Goal: Task Accomplishment & Management: Manage account settings

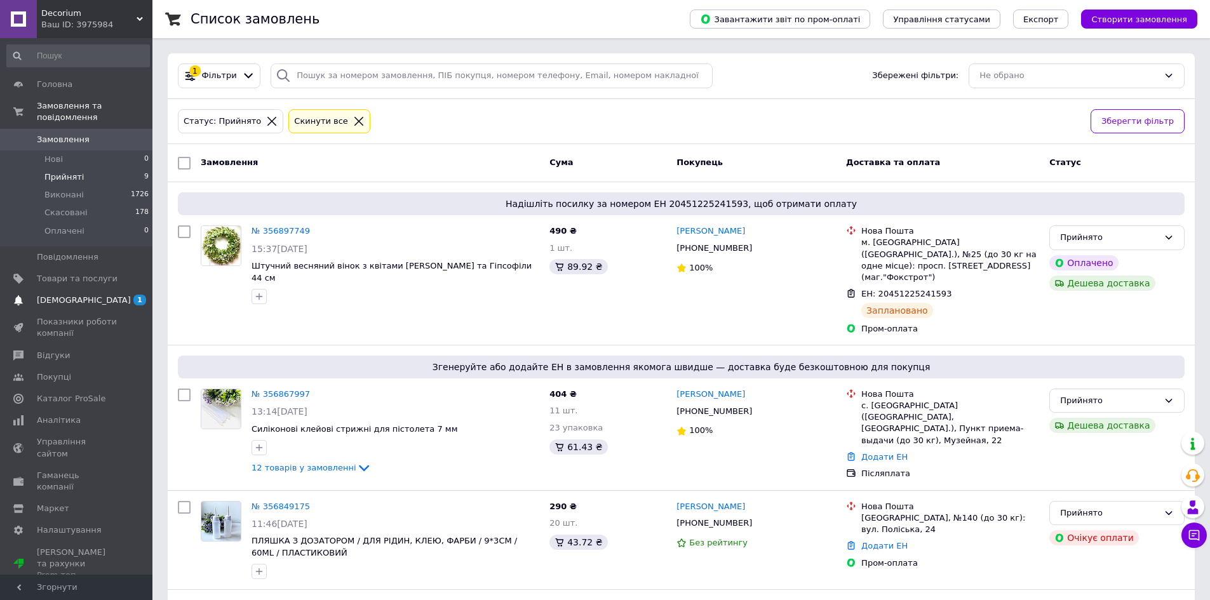
click at [69, 295] on span "[DEMOGRAPHIC_DATA]" at bounding box center [84, 300] width 94 height 11
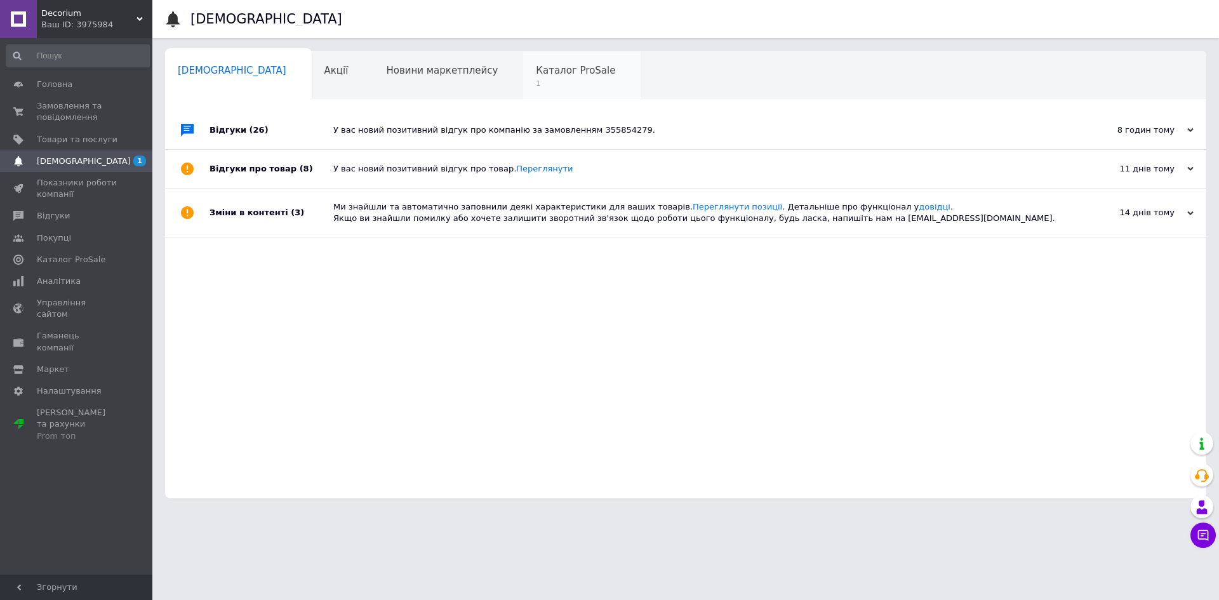
click at [536, 69] on span "Каталог ProSale" at bounding box center [575, 70] width 79 height 11
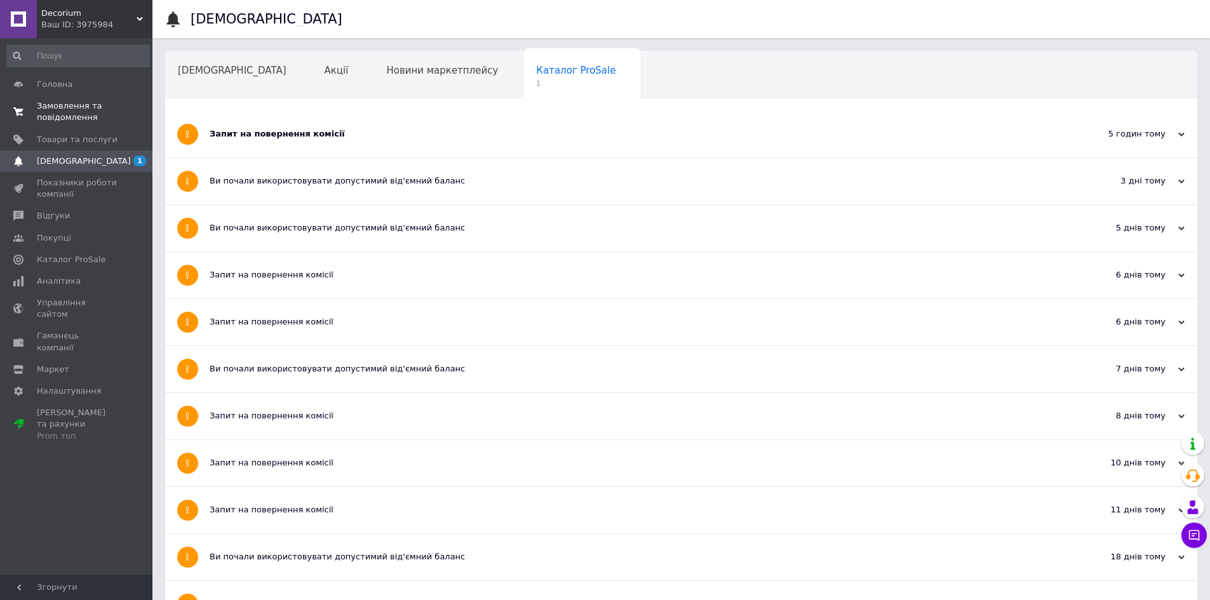
click at [69, 111] on span "Замовлення та повідомлення" at bounding box center [77, 111] width 81 height 23
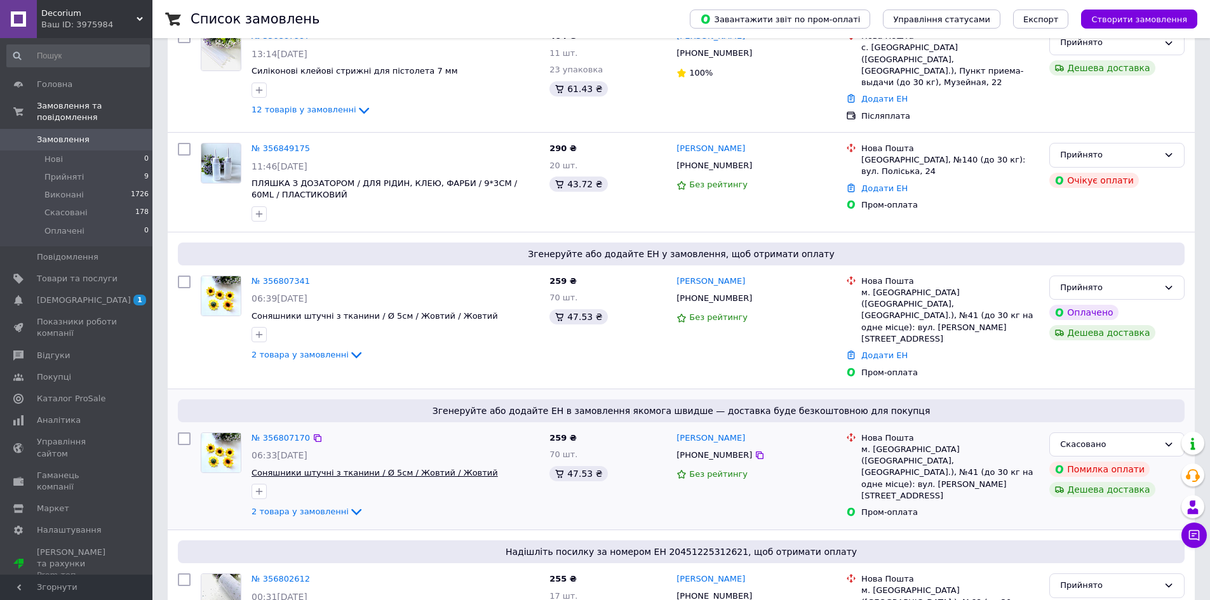
scroll to position [317, 0]
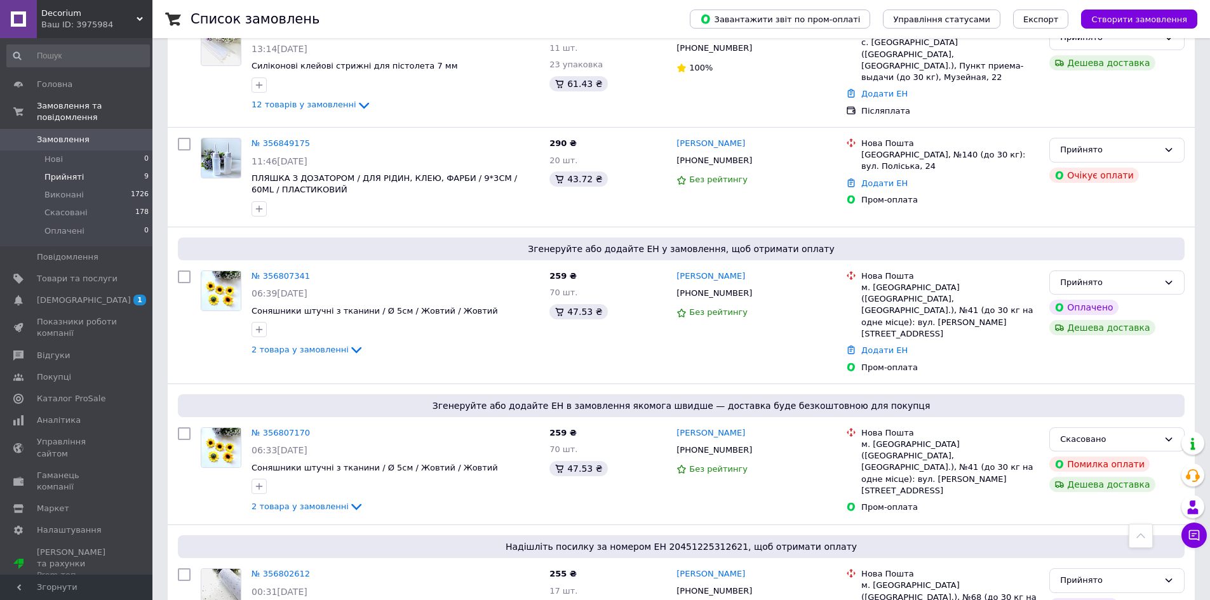
click at [66, 171] on span "Прийняті" at bounding box center [63, 176] width 39 height 11
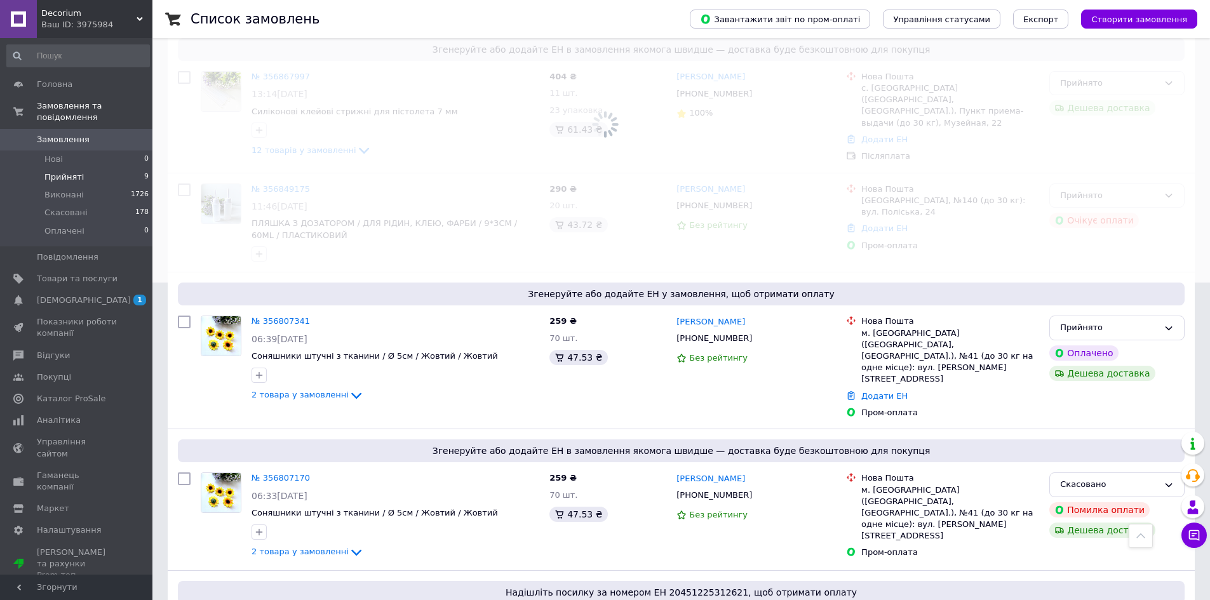
scroll to position [363, 0]
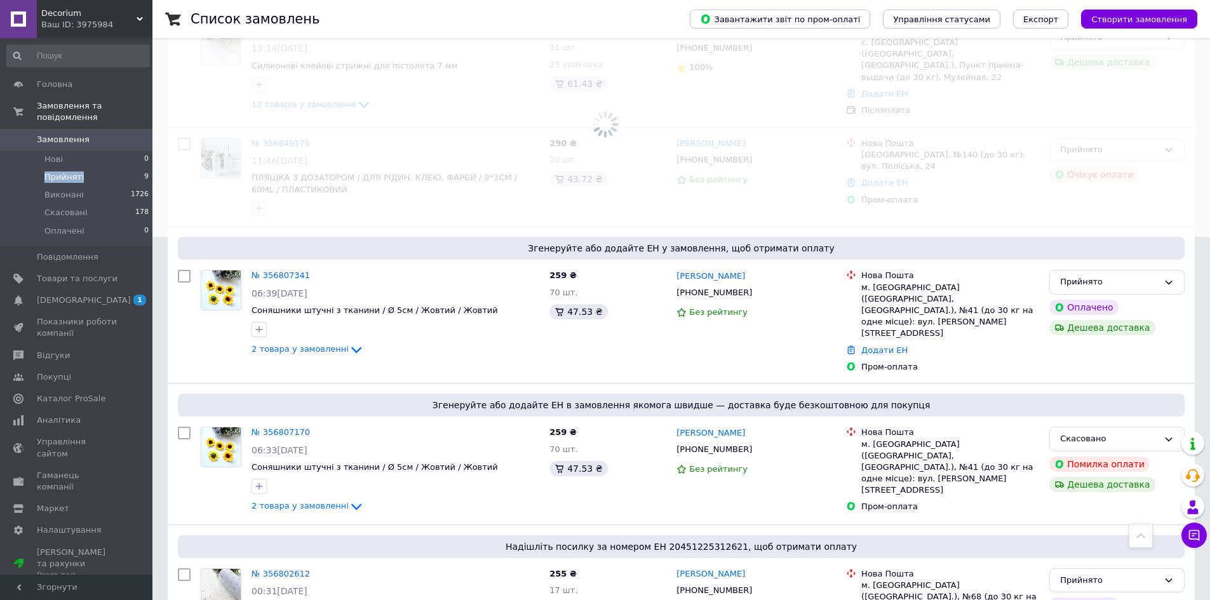
click at [66, 171] on span "Прийняті" at bounding box center [63, 176] width 39 height 11
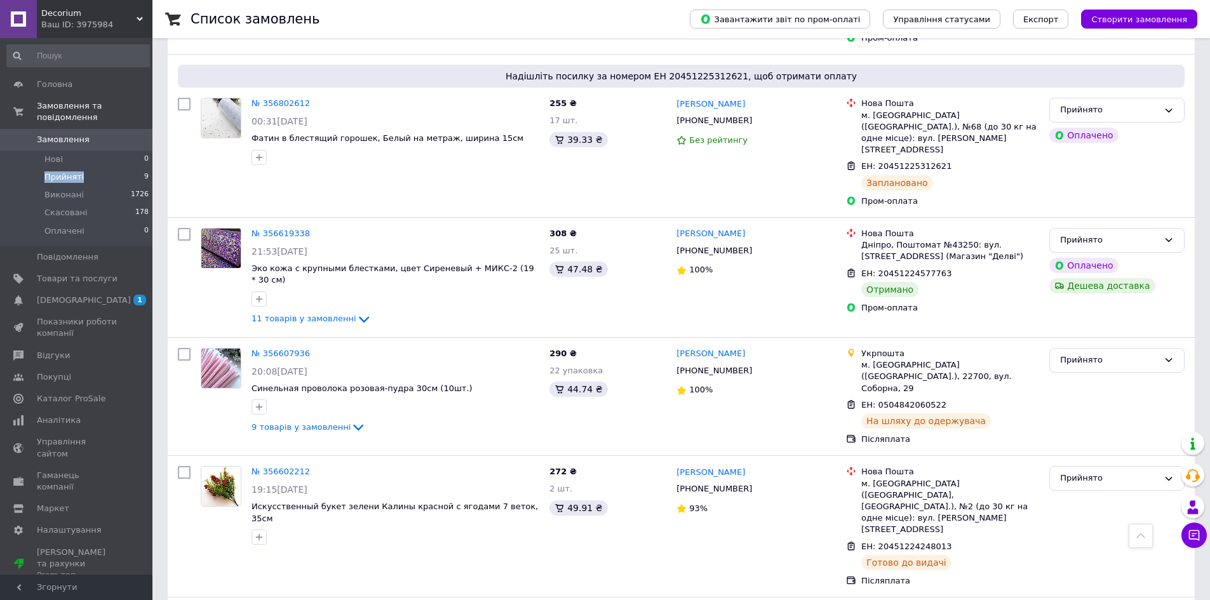
scroll to position [698, 0]
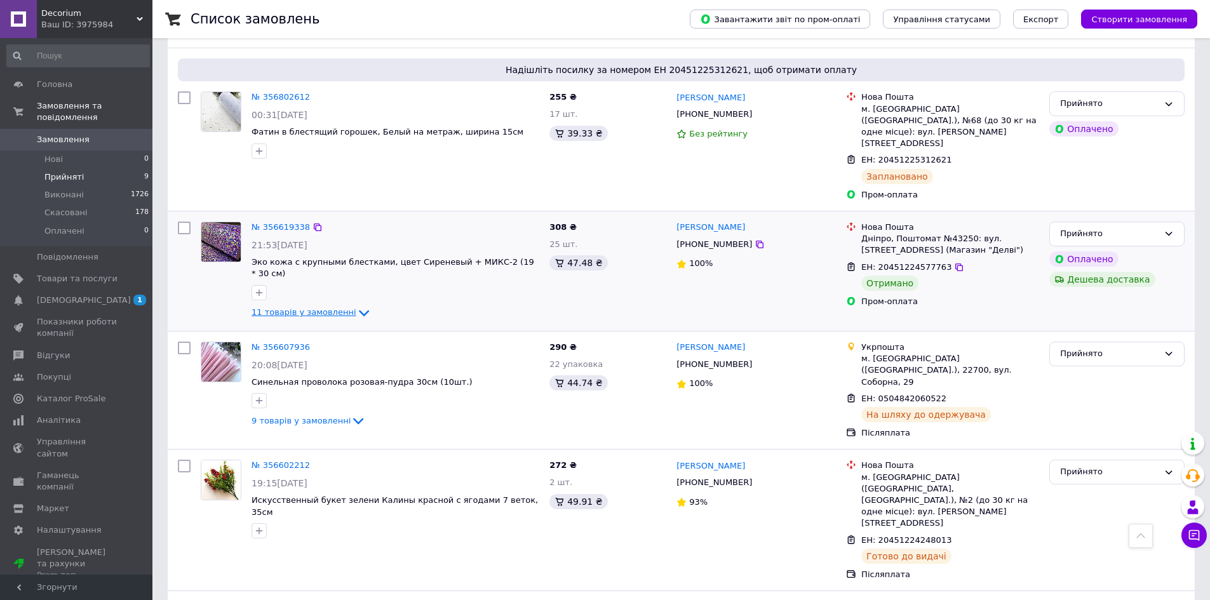
click at [356, 305] on icon at bounding box center [363, 312] width 15 height 15
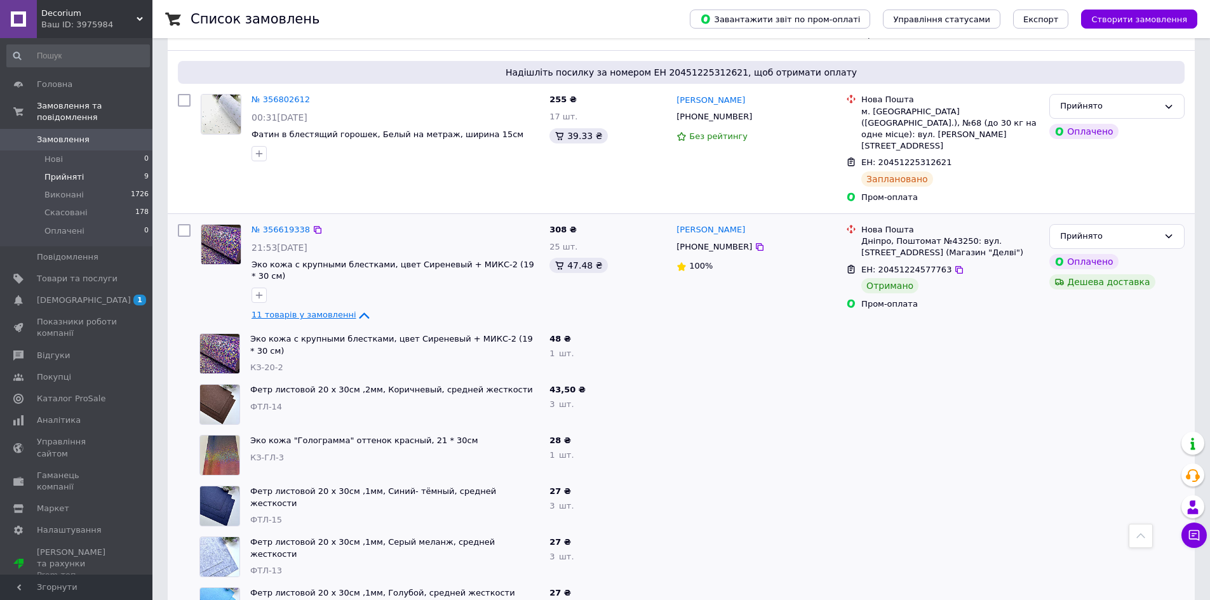
scroll to position [635, 0]
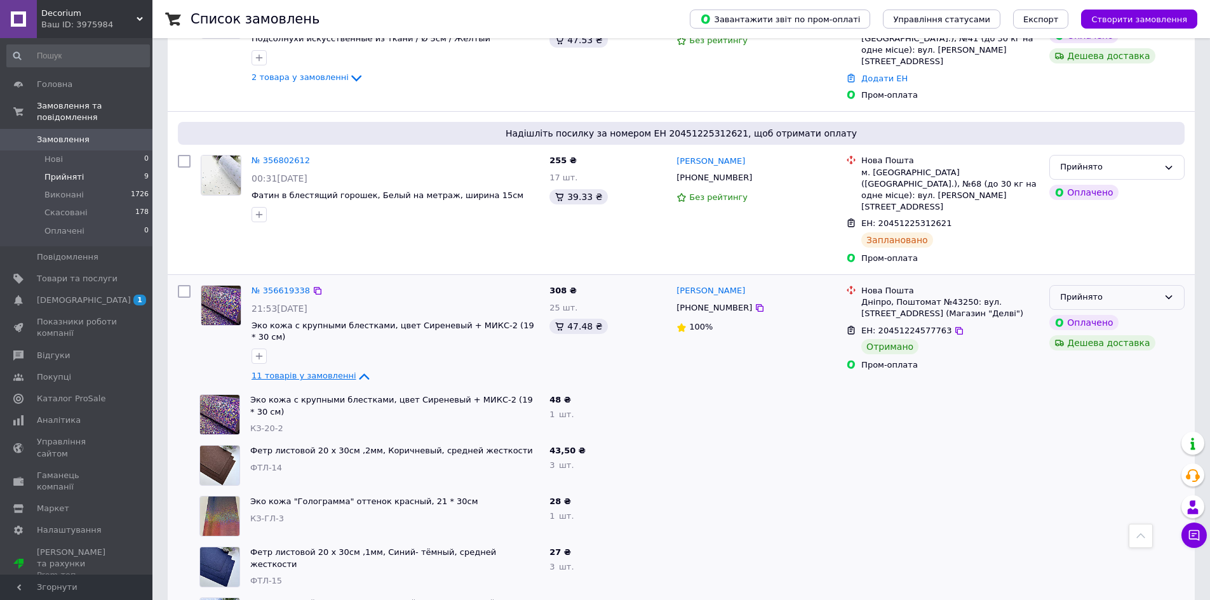
click at [1171, 285] on div "Прийнято" at bounding box center [1116, 297] width 135 height 25
click at [1098, 312] on li "Виконано" at bounding box center [1117, 323] width 134 height 23
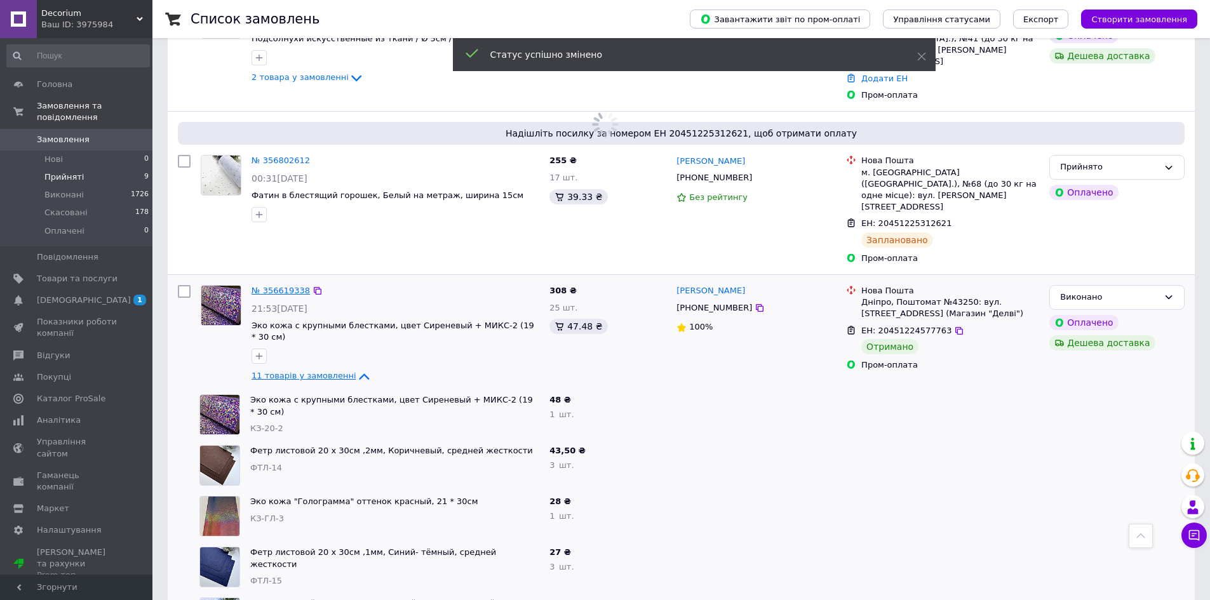
click at [284, 286] on link "№ 356619338" at bounding box center [280, 291] width 58 height 10
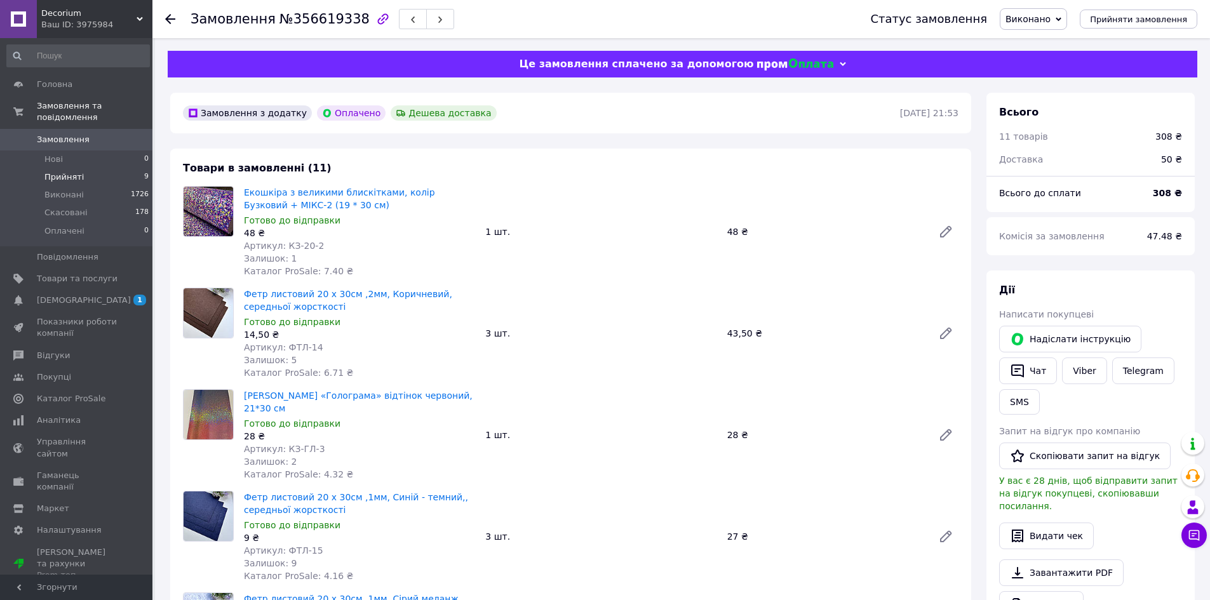
click at [62, 171] on span "Прийняті" at bounding box center [63, 176] width 39 height 11
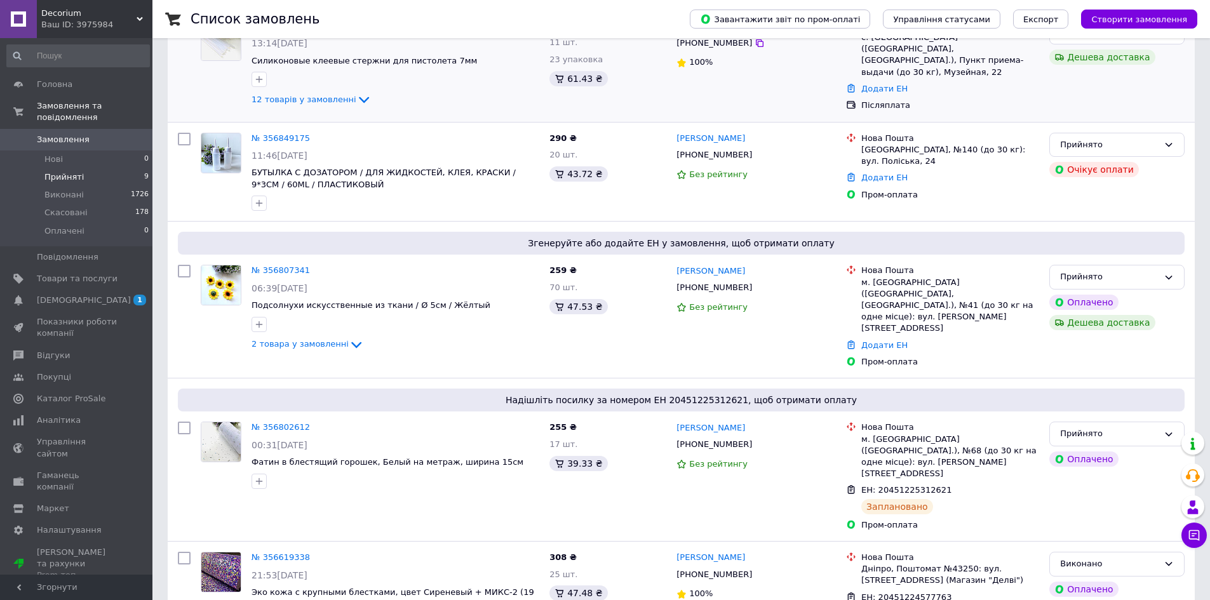
scroll to position [381, 0]
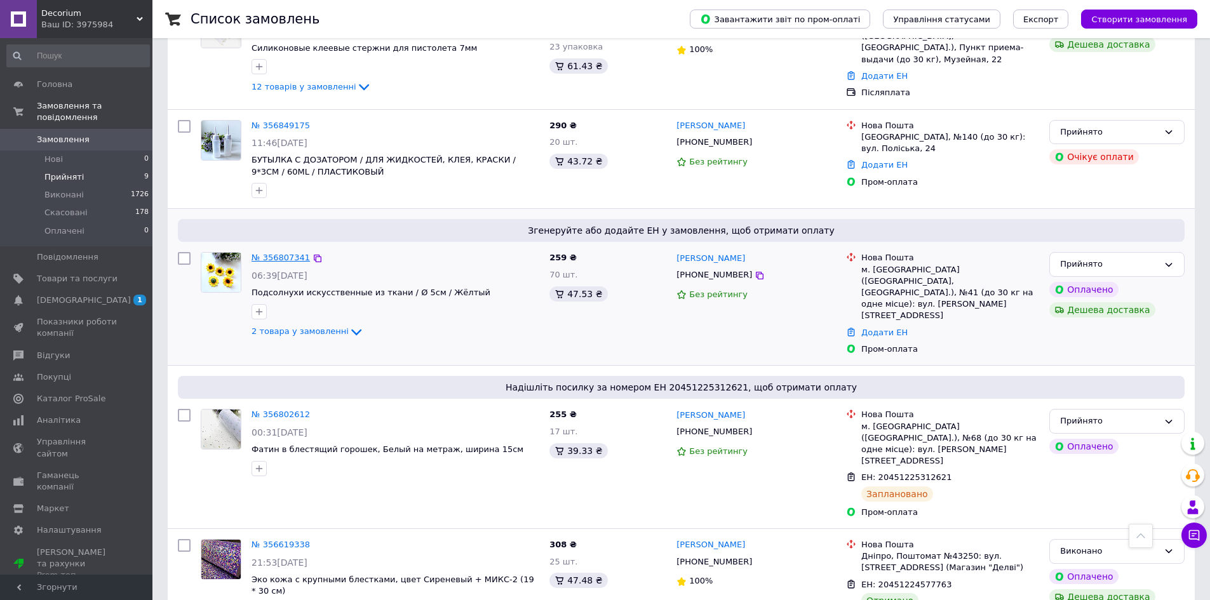
click at [283, 253] on link "№ 356807341" at bounding box center [280, 258] width 58 height 10
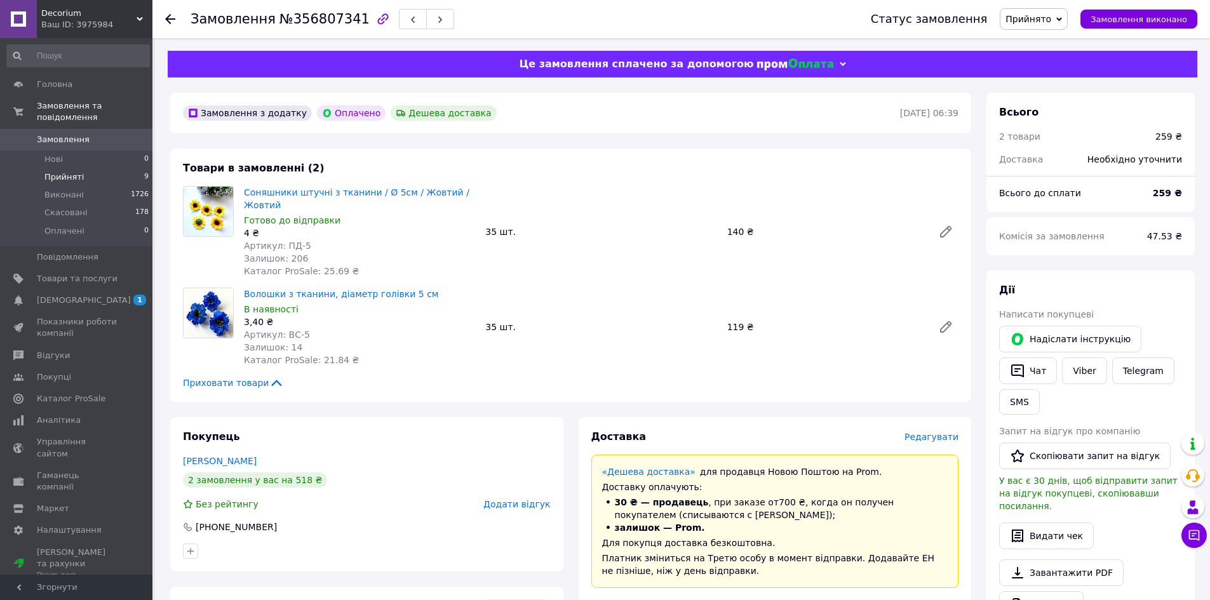
click at [59, 171] on span "Прийняті" at bounding box center [63, 176] width 39 height 11
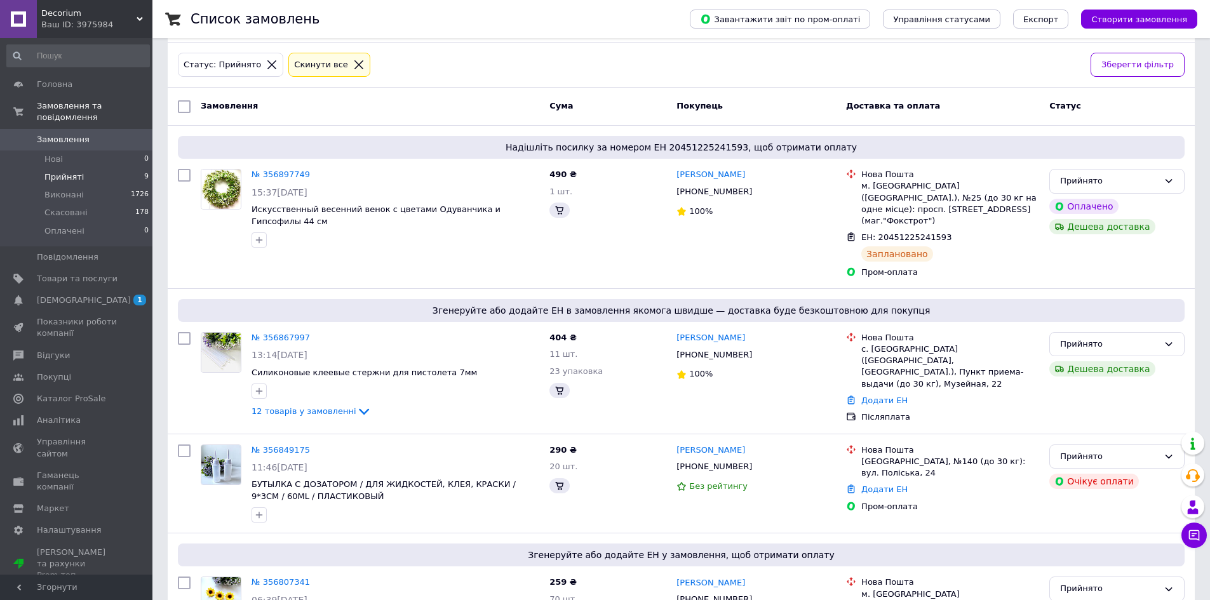
scroll to position [127, 0]
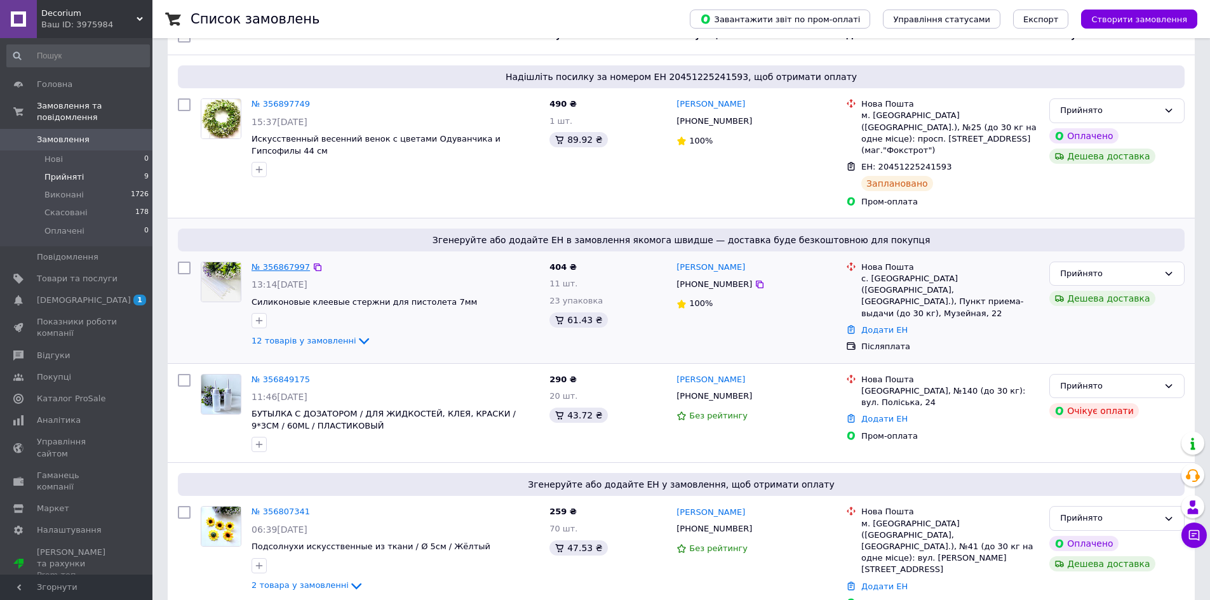
click at [273, 262] on link "№ 356867997" at bounding box center [280, 267] width 58 height 10
